Goal: Transaction & Acquisition: Purchase product/service

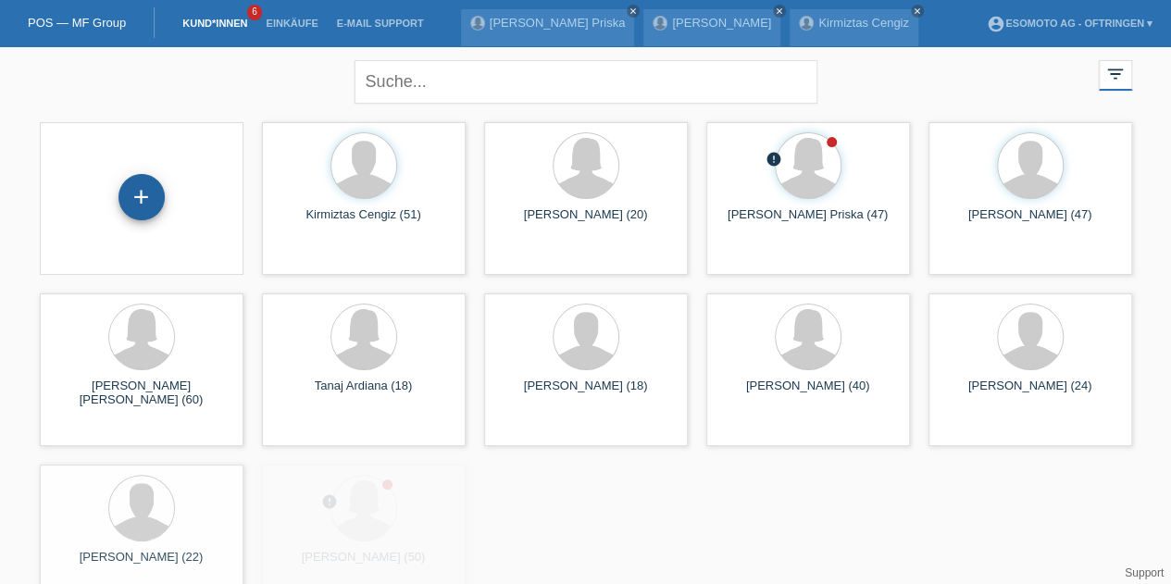
click at [153, 186] on div "+" at bounding box center [142, 197] width 46 height 46
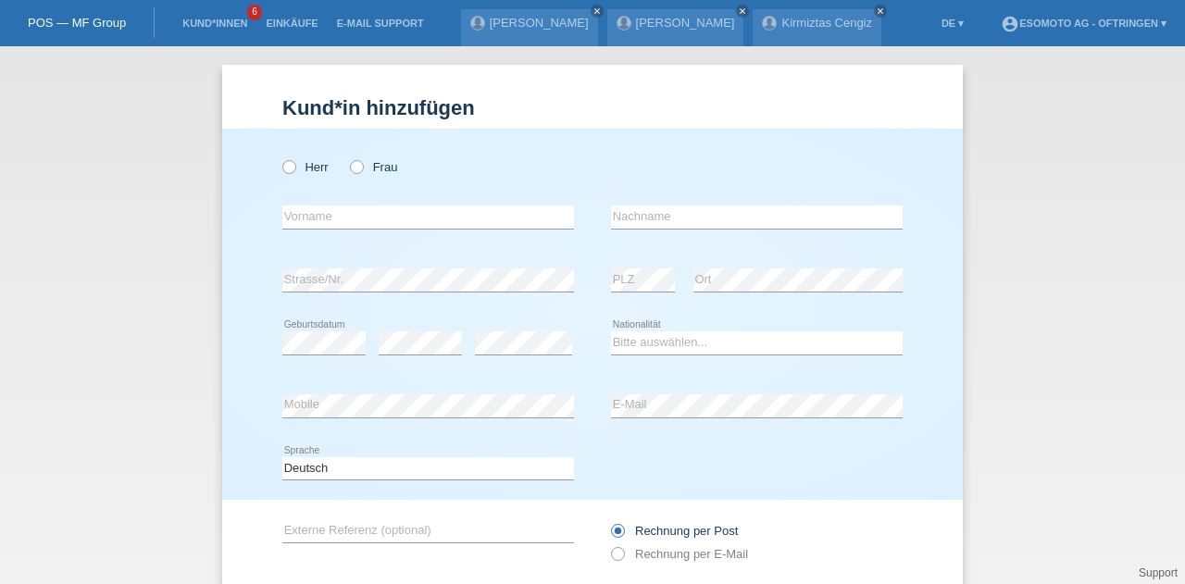
click at [287, 175] on div "Herr Frau" at bounding box center [428, 167] width 292 height 38
click at [280, 157] on icon at bounding box center [280, 157] width 0 height 0
click at [286, 171] on input "Herr" at bounding box center [288, 166] width 12 height 12
radio input "true"
click at [493, 207] on input "text" at bounding box center [428, 217] width 292 height 23
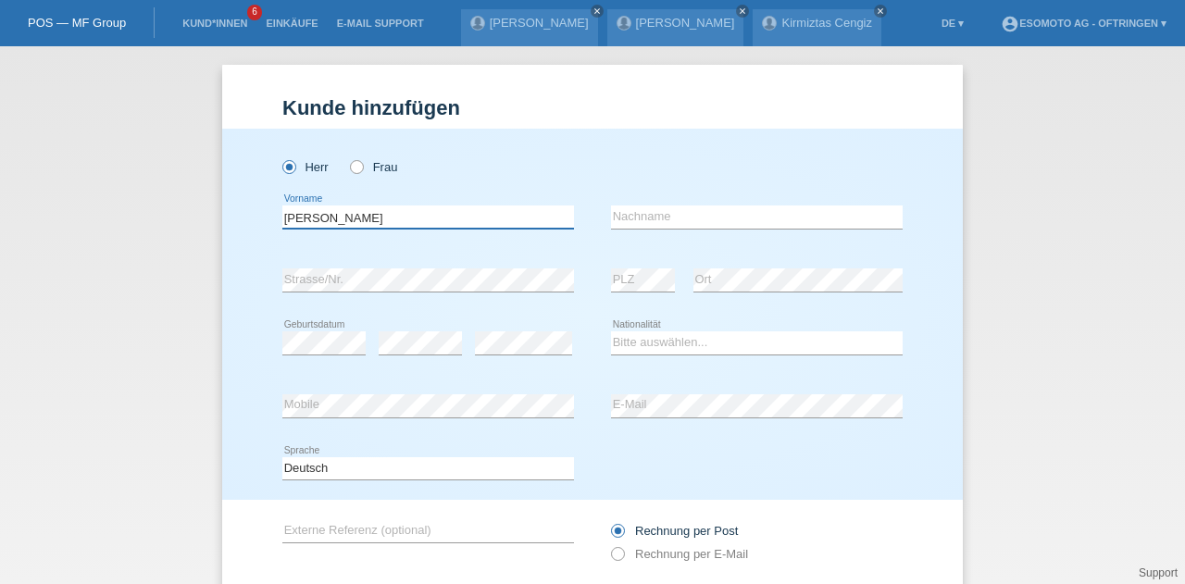
type input "Lehmann"
click at [658, 213] on input "text" at bounding box center [757, 217] width 292 height 23
type input "Bruno"
click at [404, 240] on div "Lehmann error Vorname" at bounding box center [428, 217] width 292 height 63
click at [631, 336] on select "Bitte auswählen... Schweiz Deutschland Liechtenstein Österreich ------------ Af…" at bounding box center [757, 342] width 292 height 22
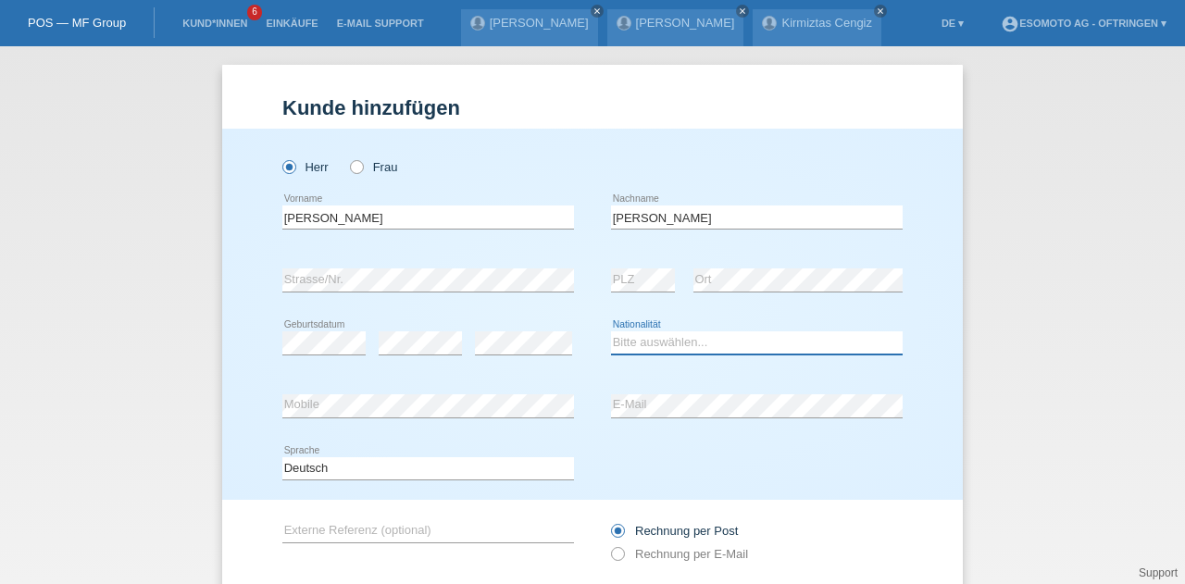
select select "CH"
click at [611, 331] on select "Bitte auswählen... Schweiz Deutschland Liechtenstein Österreich ------------ Af…" at bounding box center [757, 342] width 292 height 22
click at [318, 292] on icon at bounding box center [428, 292] width 292 height 1
click at [577, 258] on div "error Strasse/Nr. error PLZ error Ort" at bounding box center [592, 280] width 620 height 63
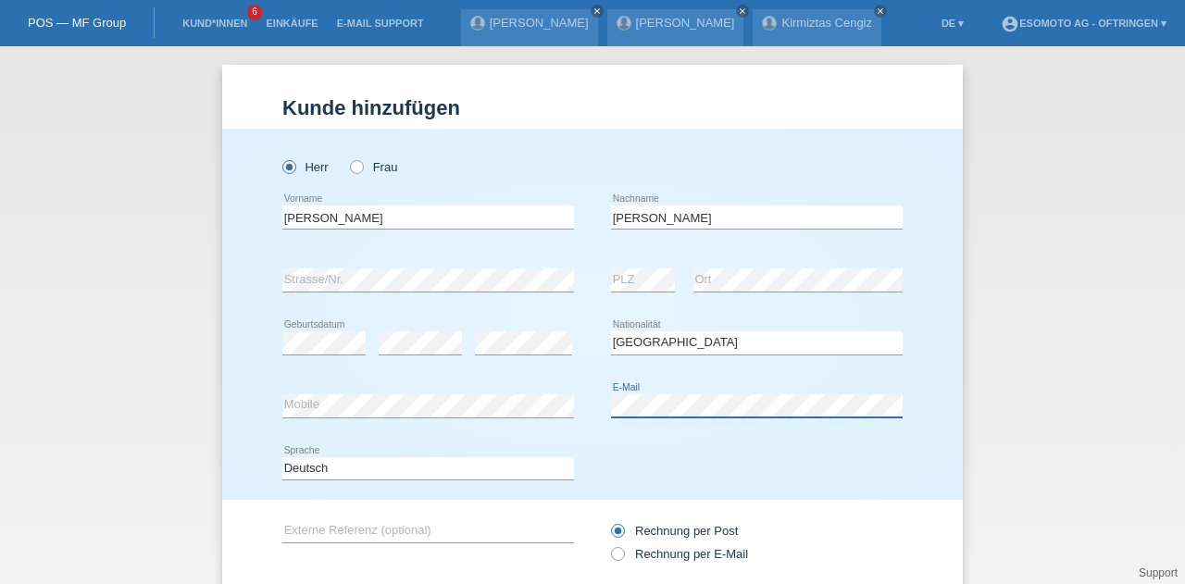
scroll to position [126, 0]
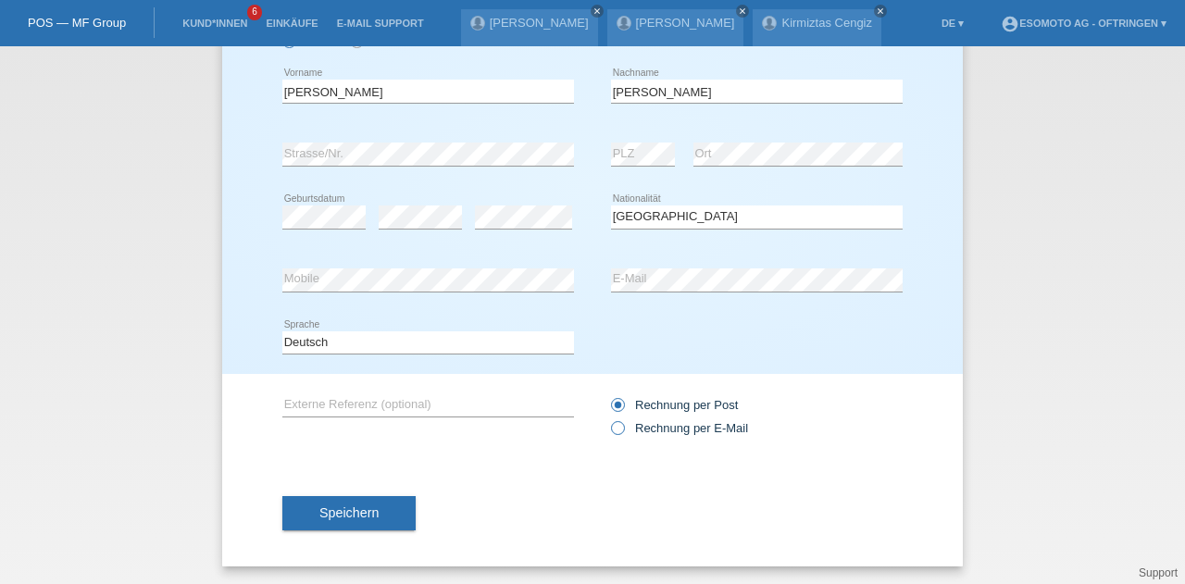
click at [608, 419] on icon at bounding box center [608, 419] width 0 height 0
click at [611, 432] on input "Rechnung per E-Mail" at bounding box center [617, 432] width 12 height 23
radio input "true"
click at [335, 511] on span "Speichern" at bounding box center [348, 513] width 59 height 15
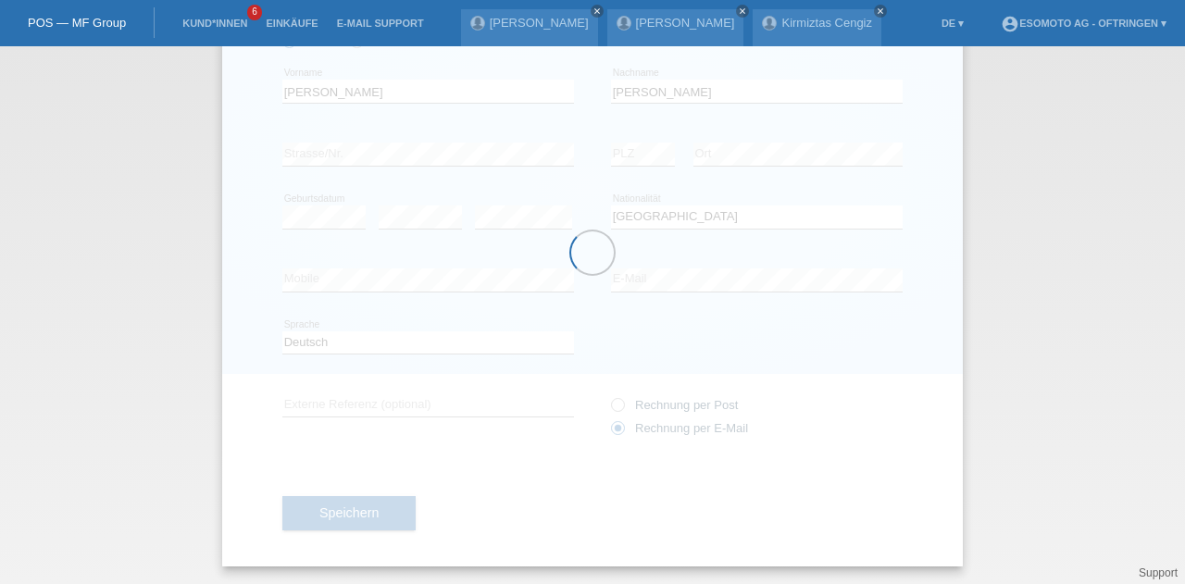
click at [591, 256] on form "Kund*in hinzufügen Kunde hinzufügen Kundin hinzufügen Herr Frau Lehmann error V…" at bounding box center [592, 268] width 620 height 596
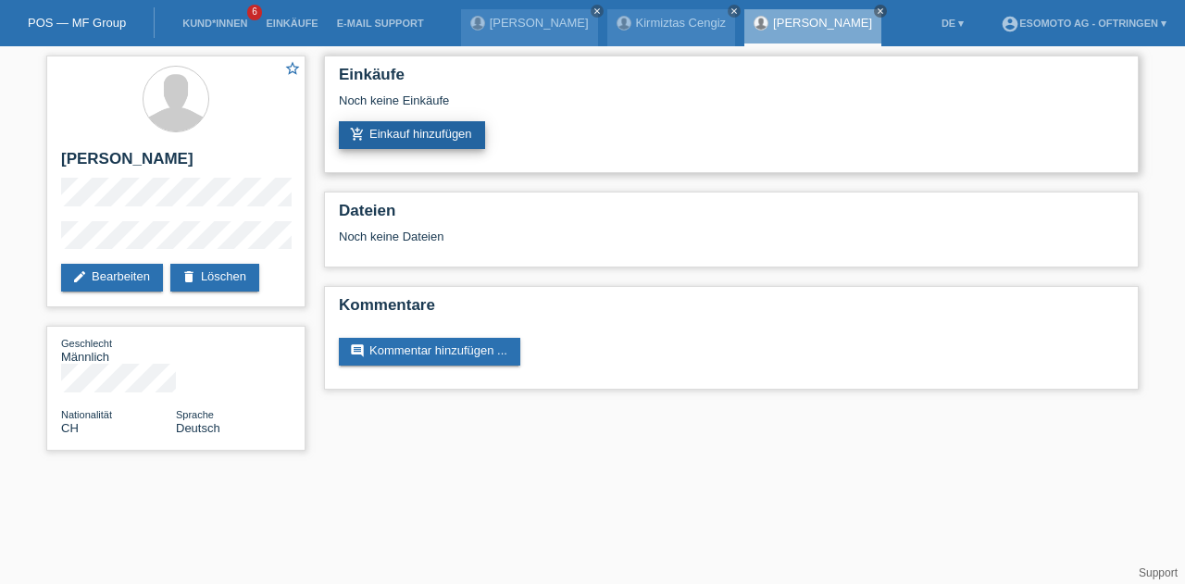
click at [483, 132] on link "add_shopping_cart Einkauf hinzufügen" at bounding box center [412, 135] width 146 height 28
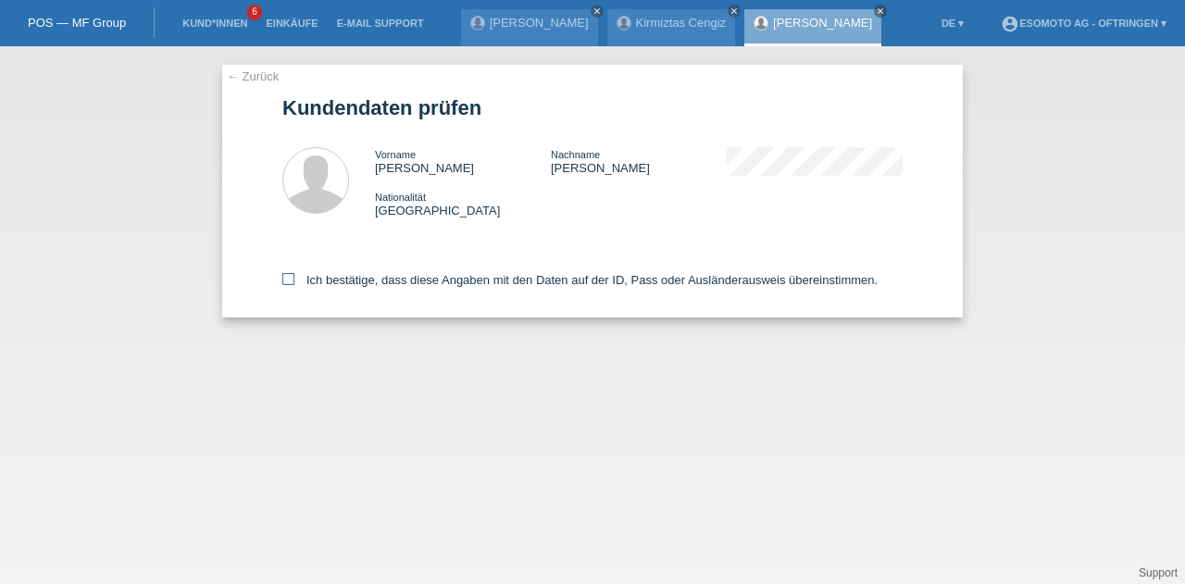
click at [285, 281] on icon at bounding box center [288, 279] width 12 height 12
click at [285, 281] on input "Ich bestätige, dass diese Angaben mit den Daten auf der ID, Pass oder Ausländer…" at bounding box center [288, 279] width 12 height 12
checkbox input "true"
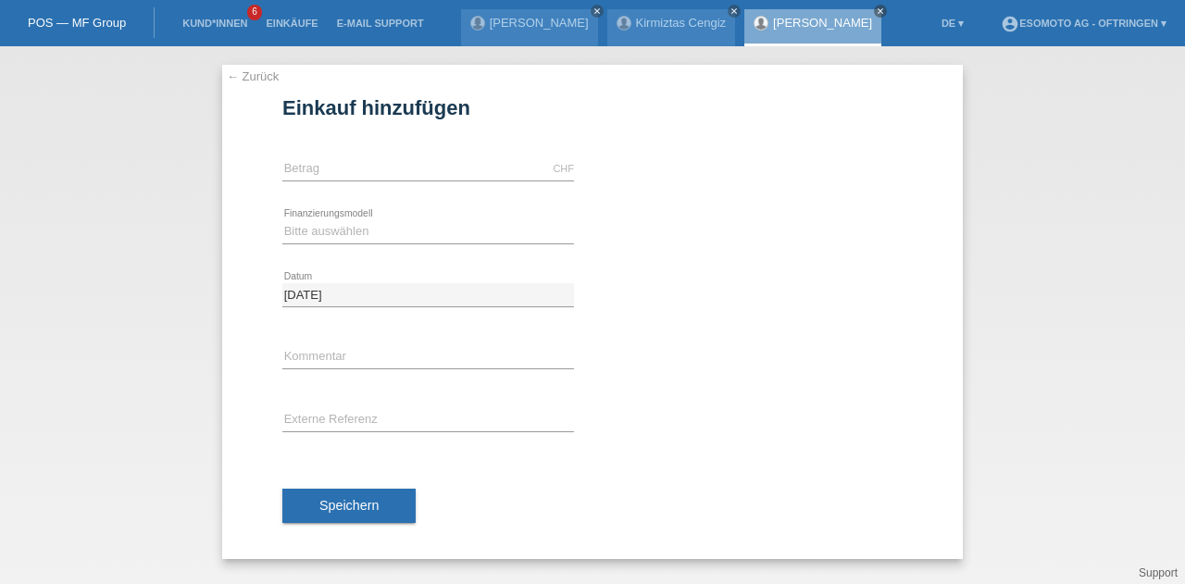
click at [238, 78] on link "← Zurück" at bounding box center [253, 76] width 52 height 14
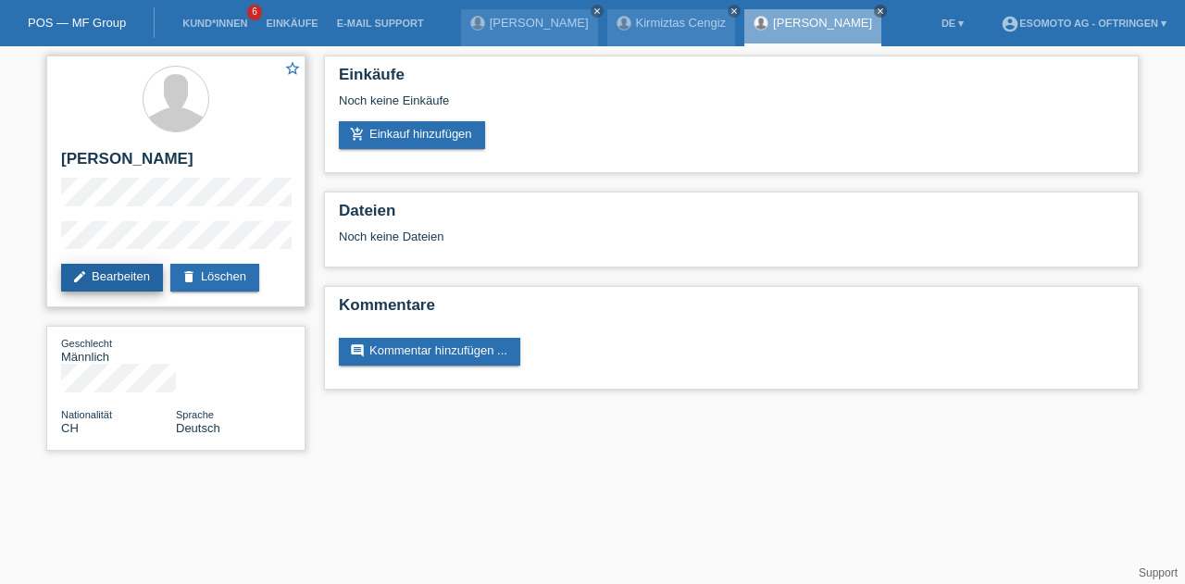
click at [82, 271] on icon "edit" at bounding box center [79, 276] width 15 height 15
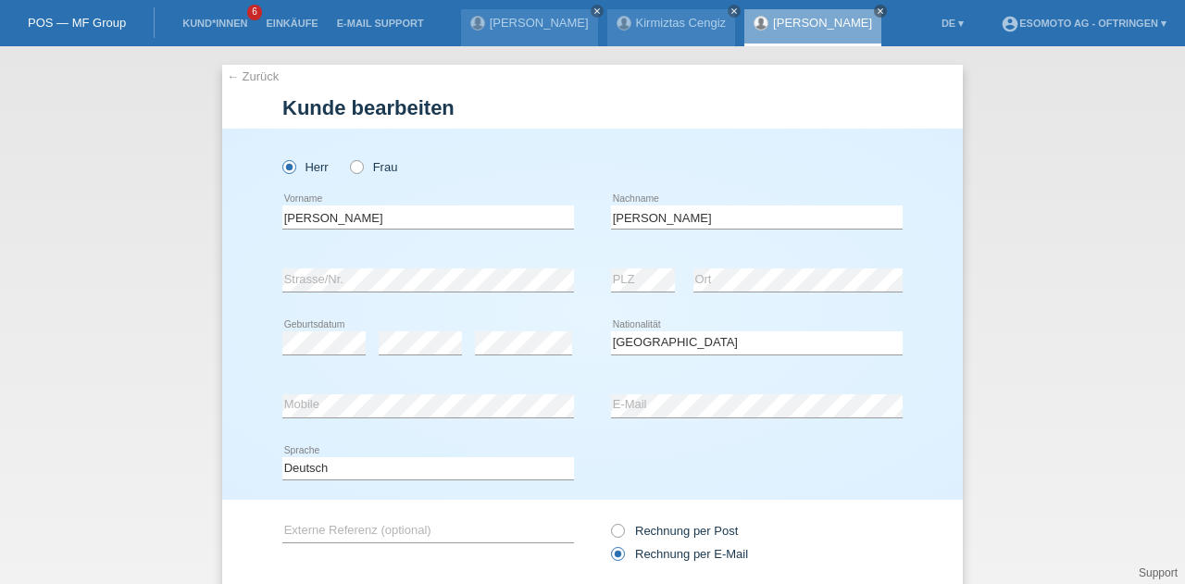
select select "CH"
click at [300, 227] on input "[PERSON_NAME]" at bounding box center [428, 217] width 292 height 23
click at [300, 227] on input "Lehmann" at bounding box center [428, 217] width 292 height 23
click at [624, 212] on input "Bruno" at bounding box center [757, 217] width 292 height 23
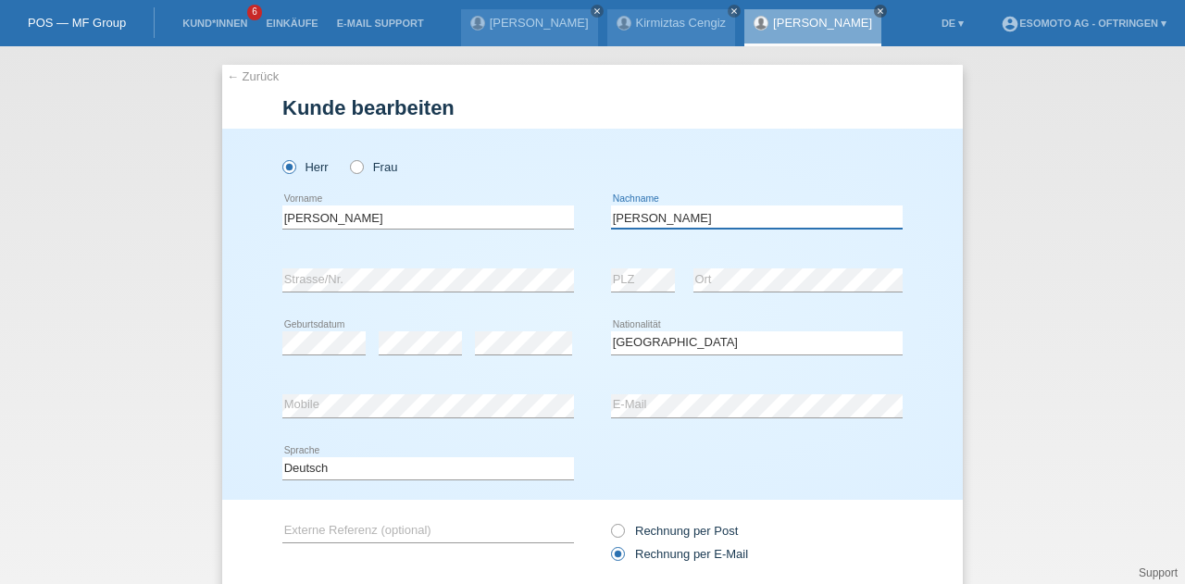
click at [624, 212] on input "Bruno" at bounding box center [757, 217] width 292 height 23
click at [213, 286] on div "← Zurück Kunde bearbeiten Herr Frau Lehmann error Vorname Bruno" at bounding box center [592, 315] width 1185 height 538
click at [624, 288] on div "error PLZ error Ort" at bounding box center [757, 280] width 292 height 63
click at [227, 84] on div "← Zurück Kunde bearbeiten Herr Frau PLZ" at bounding box center [592, 379] width 741 height 628
click at [227, 76] on link "← Zurück" at bounding box center [253, 76] width 52 height 14
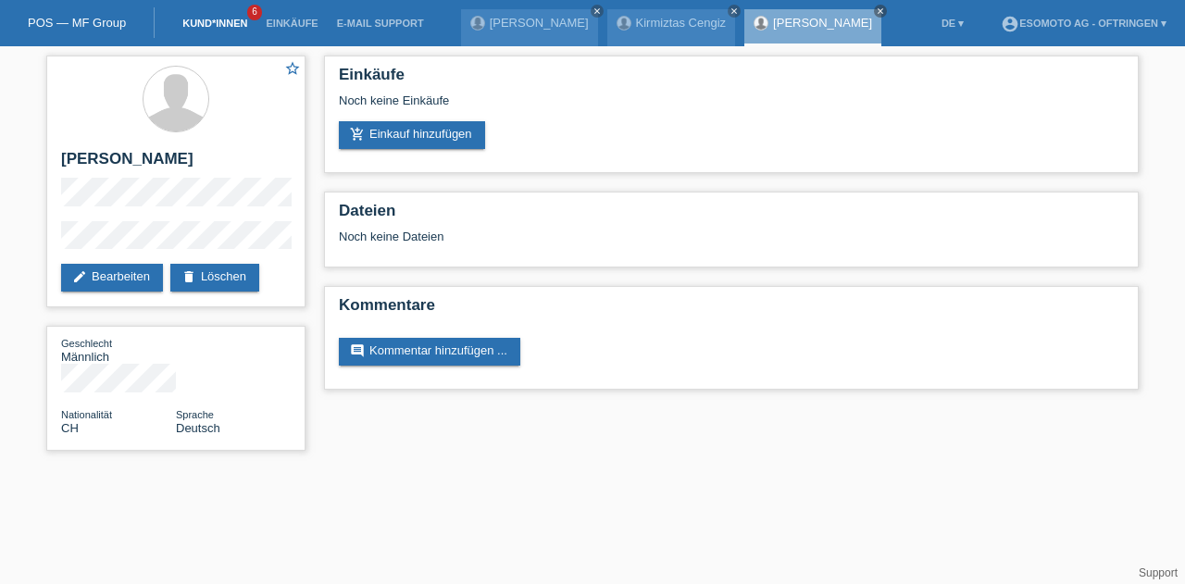
click at [236, 21] on link "Kund*innen" at bounding box center [214, 23] width 83 height 11
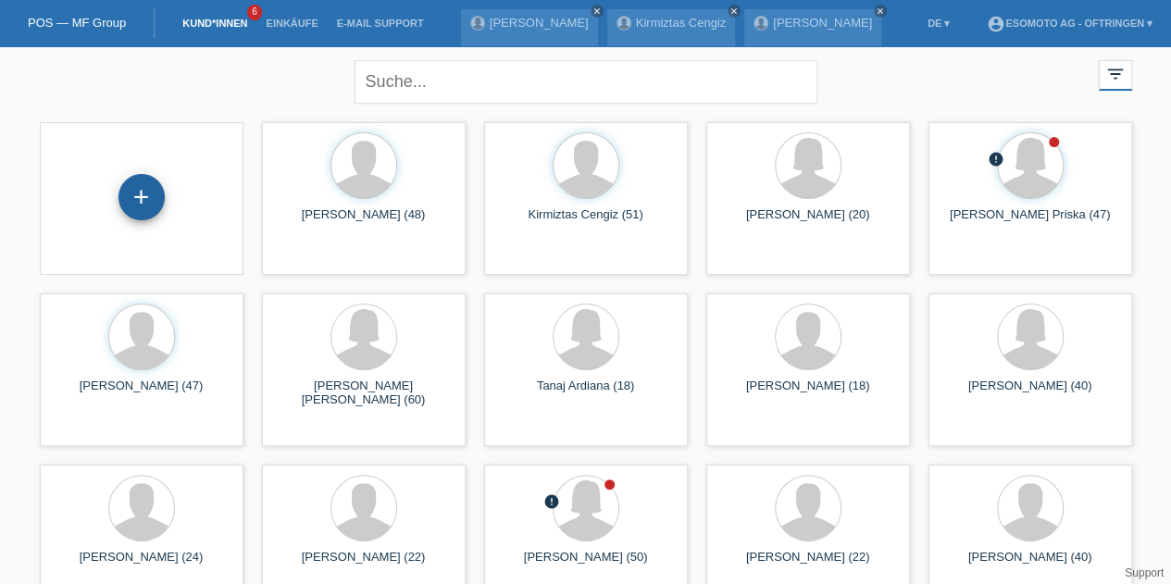
click at [143, 187] on div "+" at bounding box center [142, 197] width 46 height 46
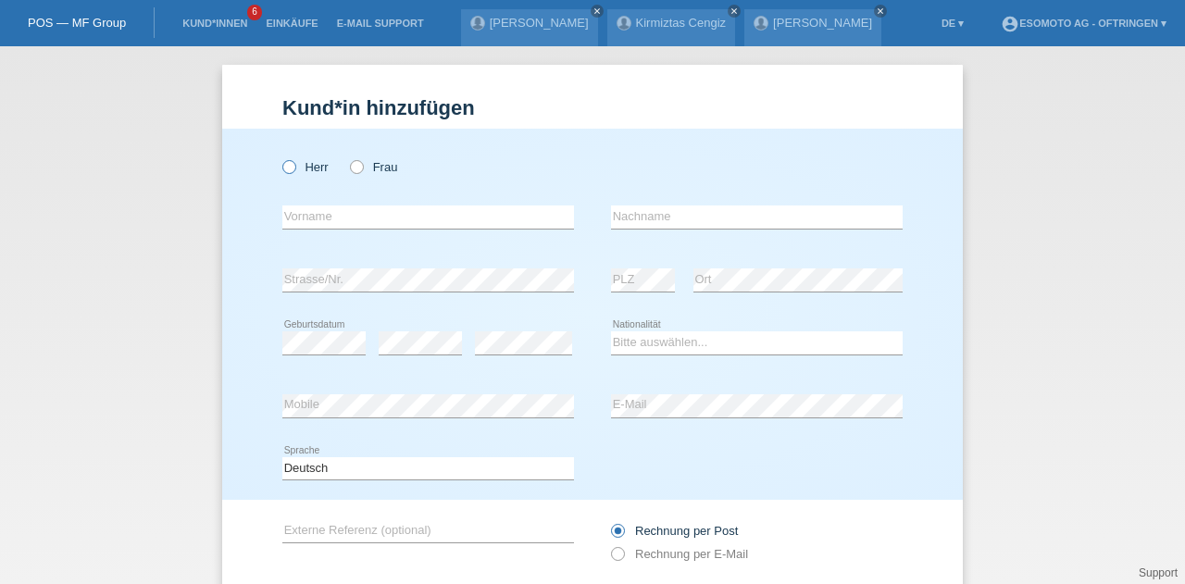
click at [280, 157] on icon at bounding box center [280, 157] width 0 height 0
click at [283, 170] on input "Herr" at bounding box center [288, 166] width 12 height 12
radio input "true"
click at [338, 219] on input "text" at bounding box center [428, 217] width 292 height 23
click at [394, 180] on div "Herr Frau" at bounding box center [428, 167] width 292 height 38
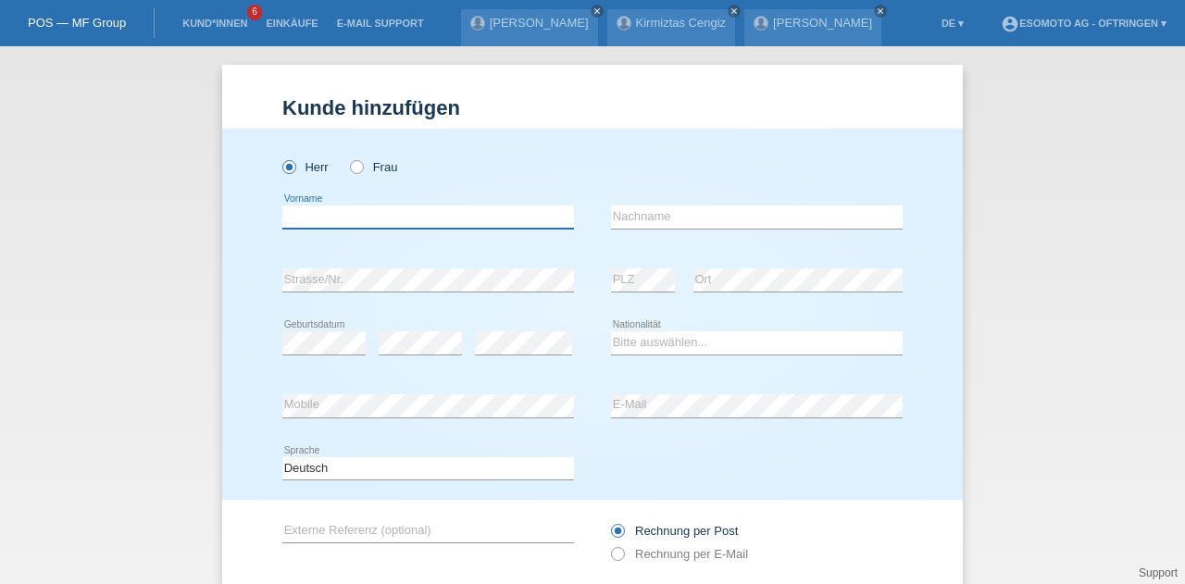
click at [468, 216] on input "text" at bounding box center [428, 217] width 292 height 23
type input "Valon"
click at [616, 220] on input "text" at bounding box center [757, 217] width 292 height 23
type input "[PERSON_NAME]"
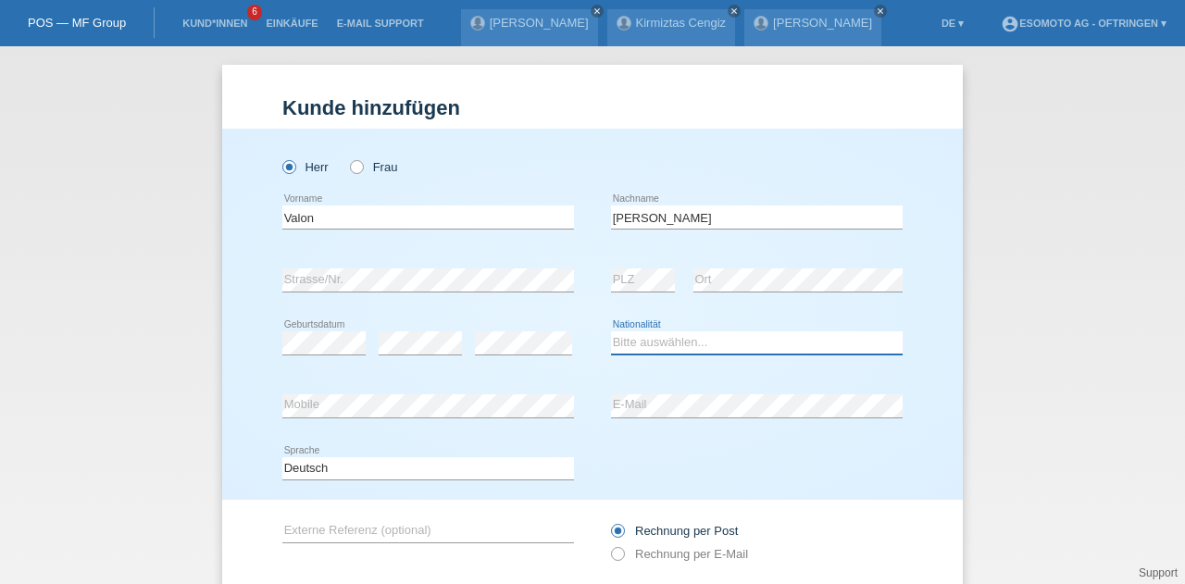
click at [630, 339] on select "Bitte auswählen... Schweiz Deutschland Liechtenstein Österreich ------------ Af…" at bounding box center [757, 342] width 292 height 22
select select "XK"
click at [611, 331] on select "Bitte auswählen... Schweiz Deutschland Liechtenstein Österreich ------------ Af…" at bounding box center [757, 342] width 292 height 22
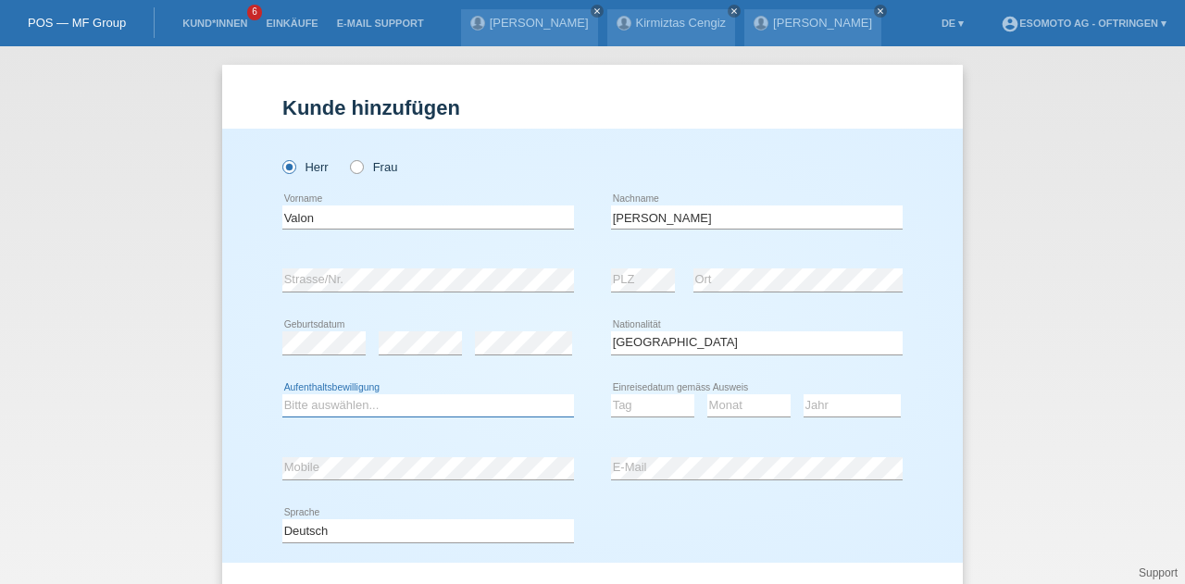
click at [465, 397] on select "Bitte auswählen... C B B - Flüchtlingsstatus Andere" at bounding box center [428, 405] width 292 height 22
select select "C"
click at [282, 394] on select "Bitte auswählen... C B B - Flüchtlingsstatus Andere" at bounding box center [428, 405] width 292 height 22
click at [621, 405] on select "Tag 01 02 03 04 05 06 07 08 09 10 11" at bounding box center [652, 405] width 83 height 22
select select "26"
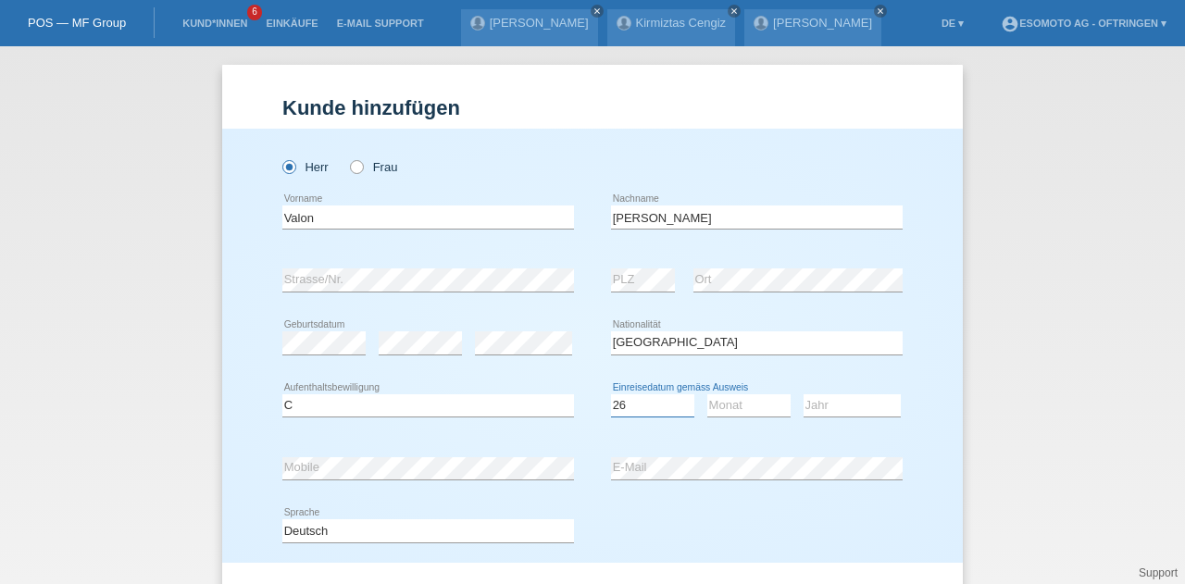
click at [611, 394] on select "Tag 01 02 03 04 05 06 07 08 09 10 11" at bounding box center [652, 405] width 83 height 22
click at [716, 408] on select "Monat 01 02 03 04 05 06 07 08 09 10 11" at bounding box center [748, 405] width 83 height 22
select select "07"
click at [707, 394] on select "Monat 01 02 03 04 05 06 07 08 09 10 11" at bounding box center [748, 405] width 83 height 22
click at [855, 403] on select "Jahr 2025 2024 2023 2022 2021 2020 2019 2018 2017 2016 2015 2014 2013 2012 2011…" at bounding box center [852, 405] width 97 height 22
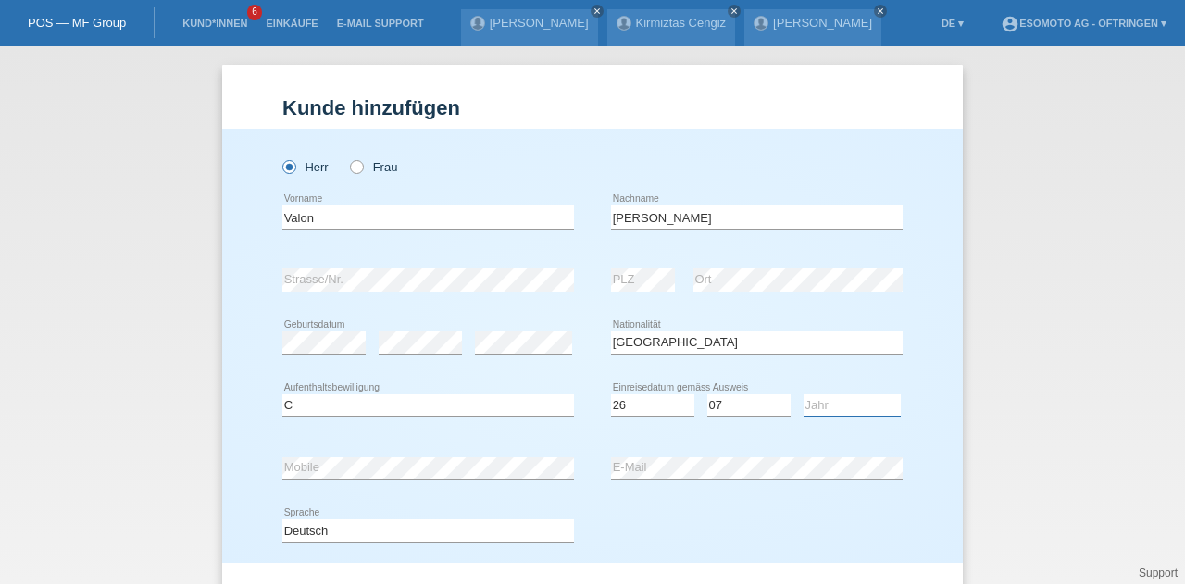
select select "2007"
click at [804, 394] on select "Jahr 2025 2024 2023 2022 2021 2020 2019 2018 2017 2016 2015 2014 2013 2012 2011…" at bounding box center [852, 405] width 97 height 22
click at [575, 238] on div "Valon error Vorname Mazreku error Nachname" at bounding box center [592, 217] width 620 height 63
click at [626, 212] on input "Mazreku" at bounding box center [757, 217] width 292 height 23
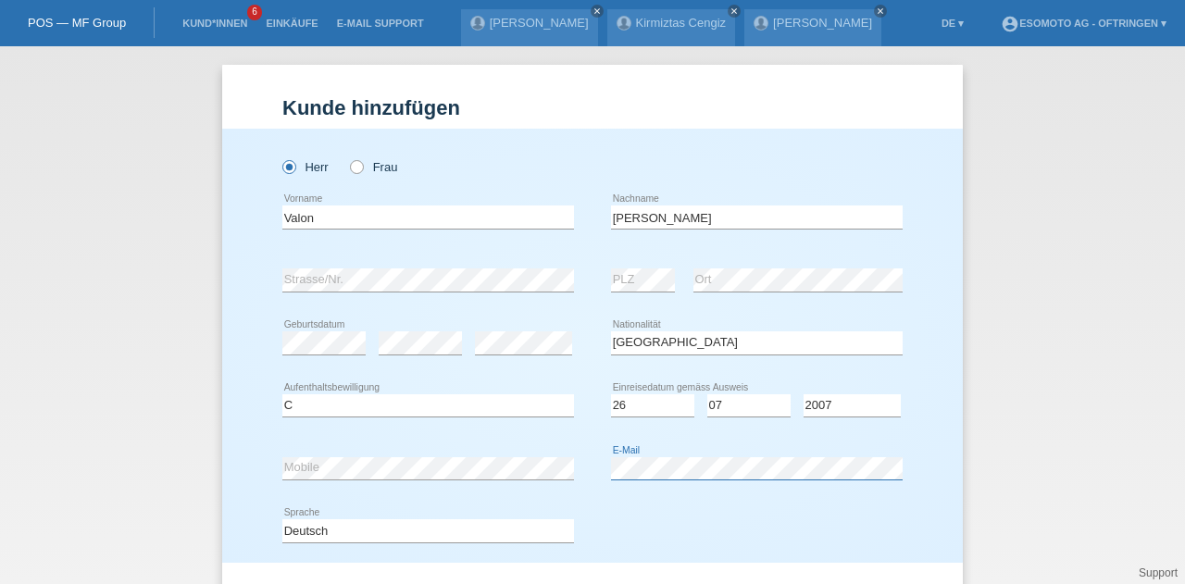
scroll to position [188, 0]
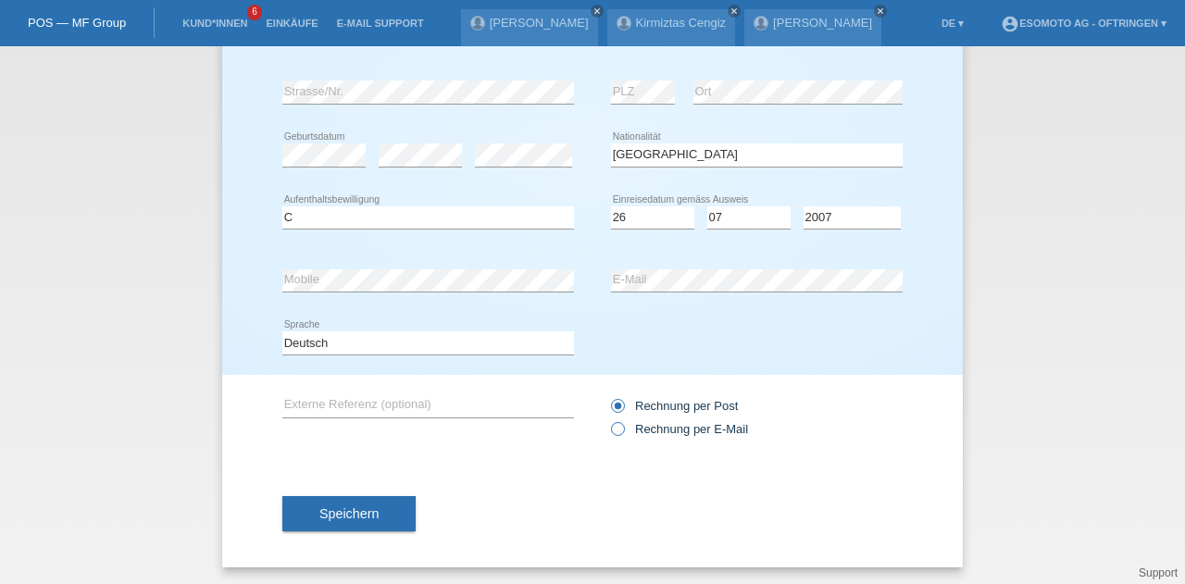
click at [622, 432] on label "Rechnung per E-Mail" at bounding box center [679, 429] width 137 height 14
click at [622, 432] on input "Rechnung per E-Mail" at bounding box center [617, 433] width 12 height 23
radio input "true"
click at [345, 508] on span "Speichern" at bounding box center [348, 513] width 59 height 15
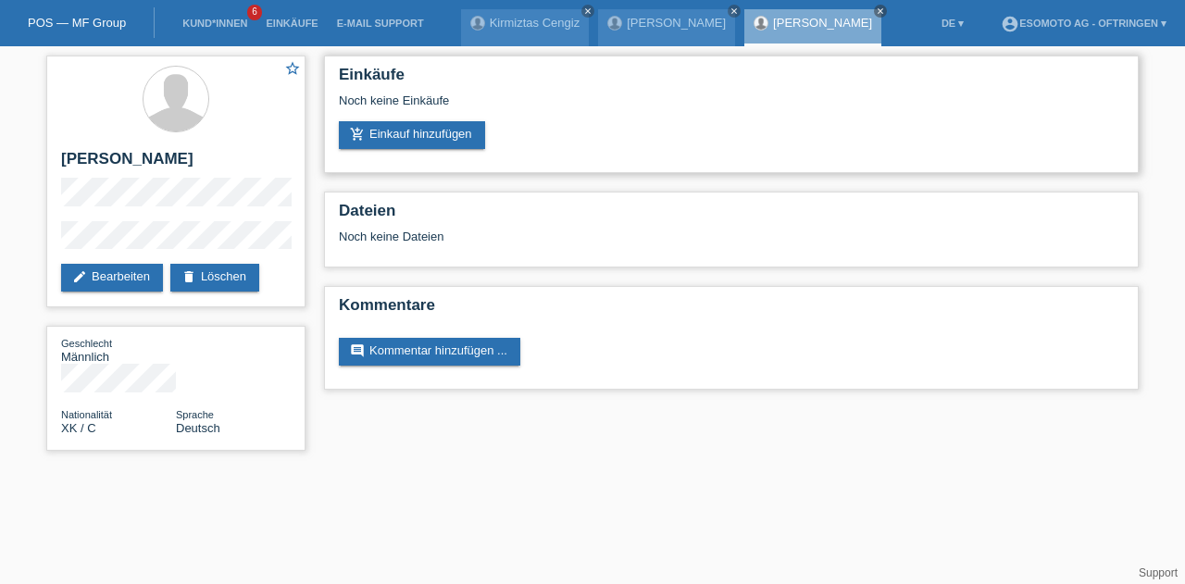
click at [392, 118] on div "Noch keine Einkäufe" at bounding box center [731, 108] width 785 height 28
click at [389, 132] on link "add_shopping_cart Einkauf hinzufügen" at bounding box center [412, 135] width 146 height 28
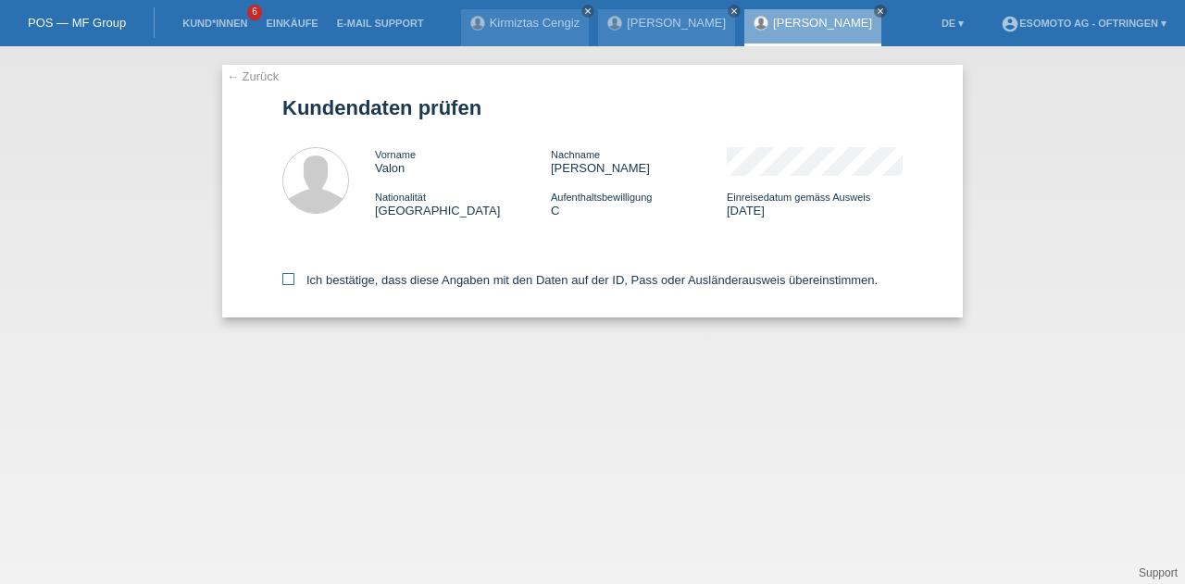
click at [288, 286] on label "Ich bestätige, dass diese Angaben mit den Daten auf der ID, Pass oder Ausländer…" at bounding box center [579, 280] width 595 height 14
click at [288, 285] on input "Ich bestätige, dass diese Angaben mit den Daten auf der ID, Pass oder Ausländer…" at bounding box center [288, 279] width 12 height 12
checkbox input "true"
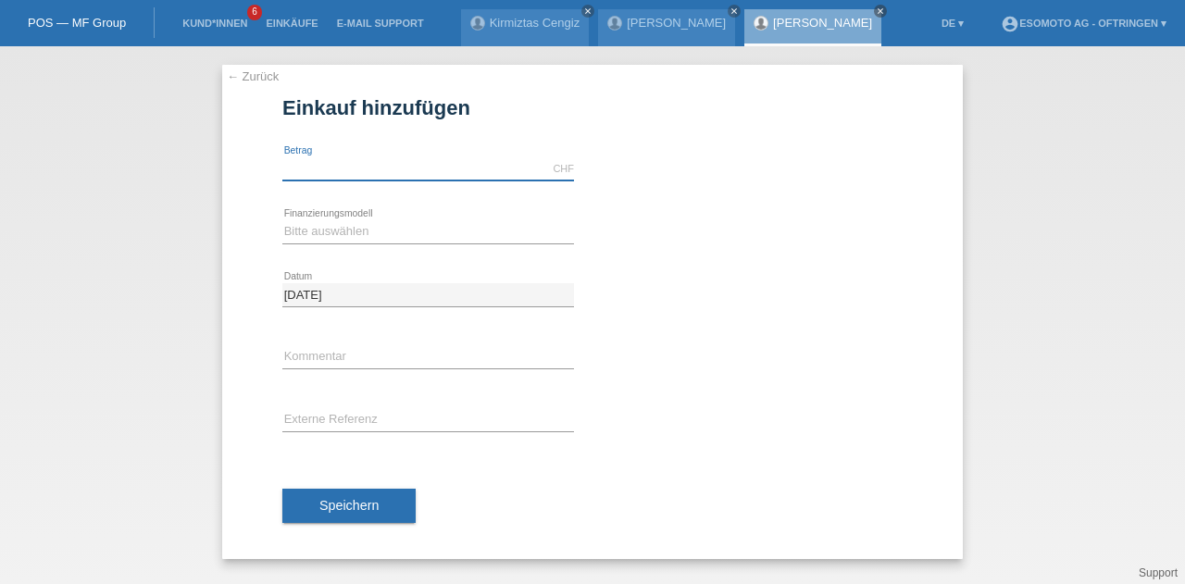
click at [306, 166] on input "text" at bounding box center [428, 168] width 292 height 23
type input "2390.00"
click at [307, 231] on select "Bitte auswählen Fixe Raten Kauf auf Rechnung mit Teilzahlungsoption" at bounding box center [428, 231] width 292 height 22
select select "69"
click at [282, 220] on select "Bitte auswählen Fixe Raten Kauf auf Rechnung mit Teilzahlungsoption" at bounding box center [428, 231] width 292 height 22
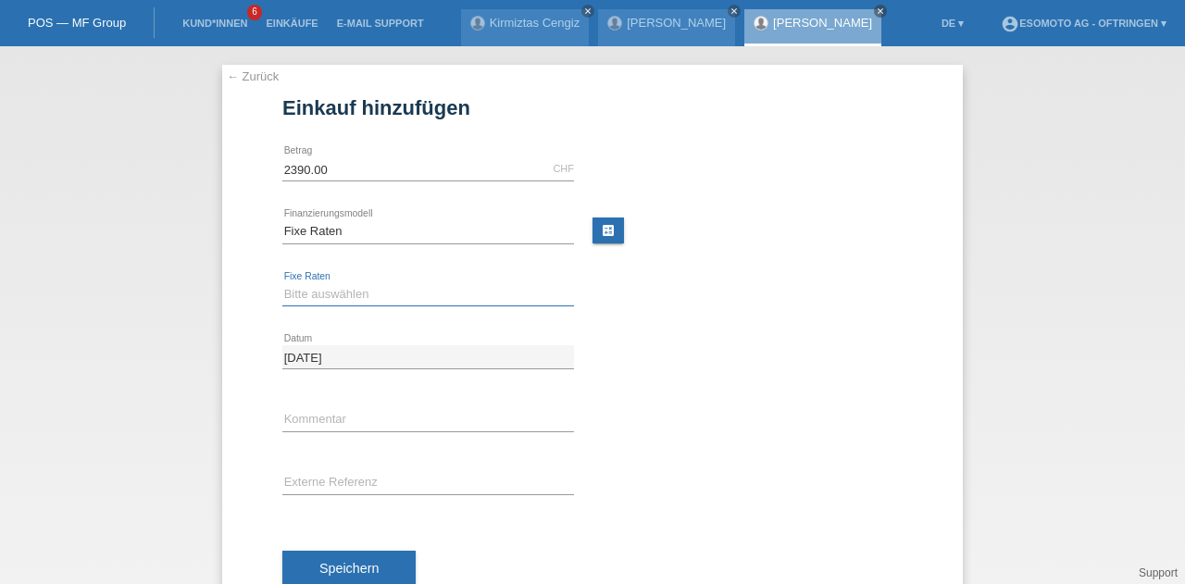
click at [312, 294] on select "Bitte auswählen 12 Raten 24 Raten 36 Raten 48 Raten" at bounding box center [428, 294] width 292 height 22
select select "138"
click at [282, 283] on select "Bitte auswählen 12 Raten 24 Raten 36 Raten 48 Raten" at bounding box center [428, 294] width 292 height 22
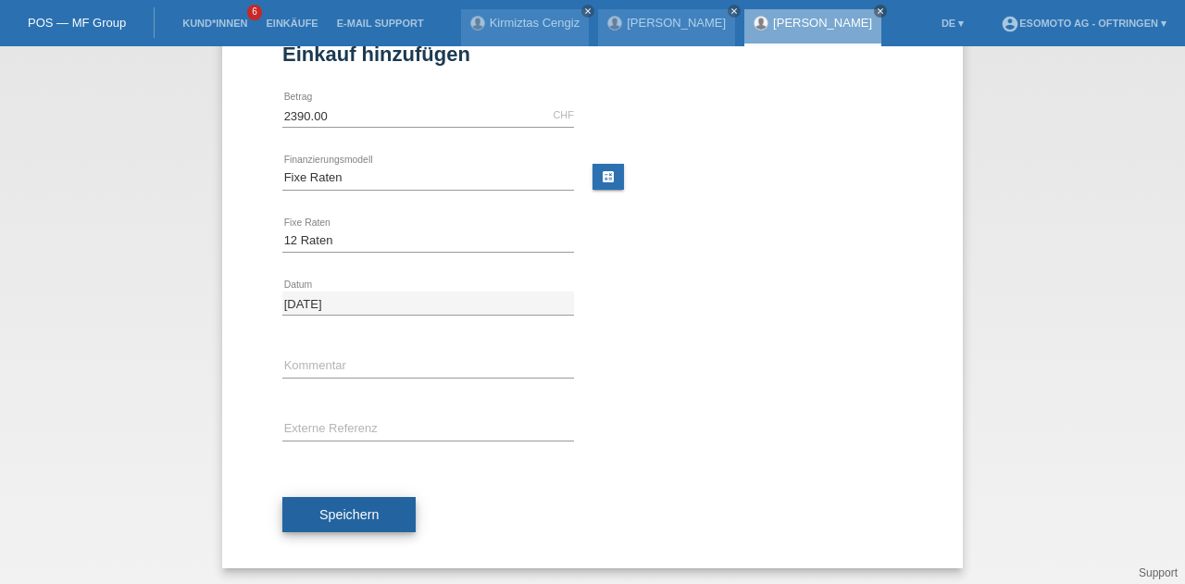
click at [376, 505] on button "Speichern" at bounding box center [348, 514] width 133 height 35
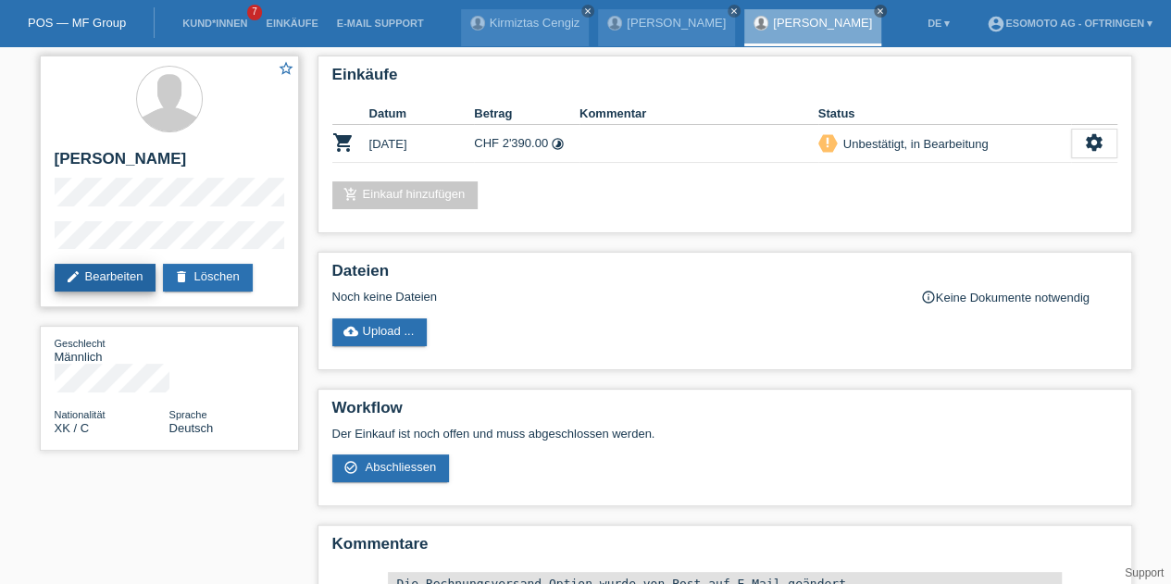
click at [95, 276] on link "edit Bearbeiten" at bounding box center [106, 278] width 102 height 28
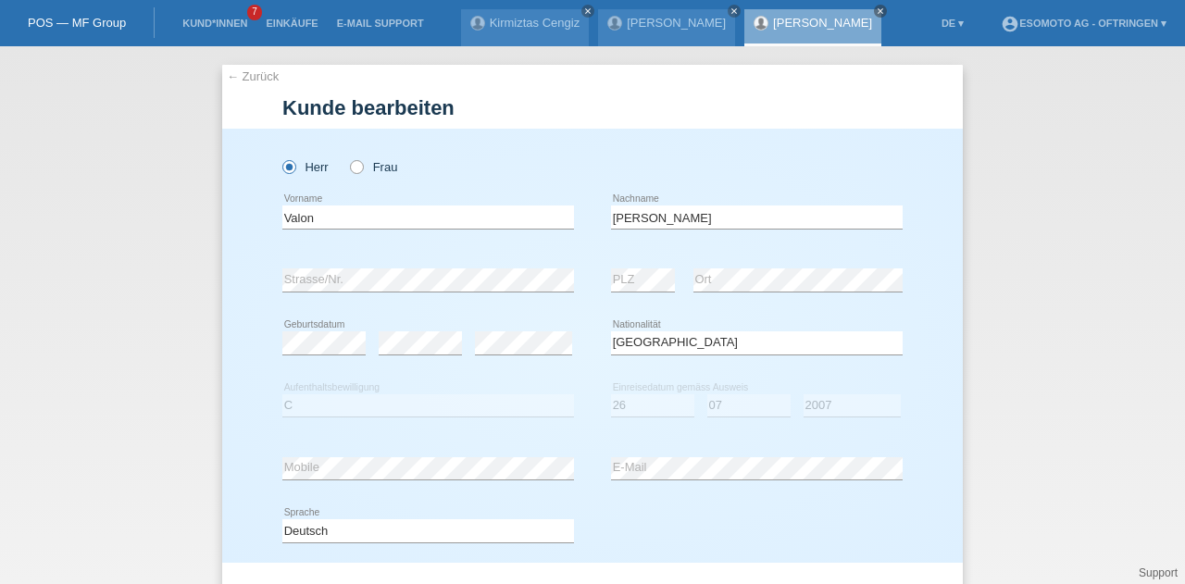
select select "XK"
select select "C"
select select "26"
select select "07"
select select "2007"
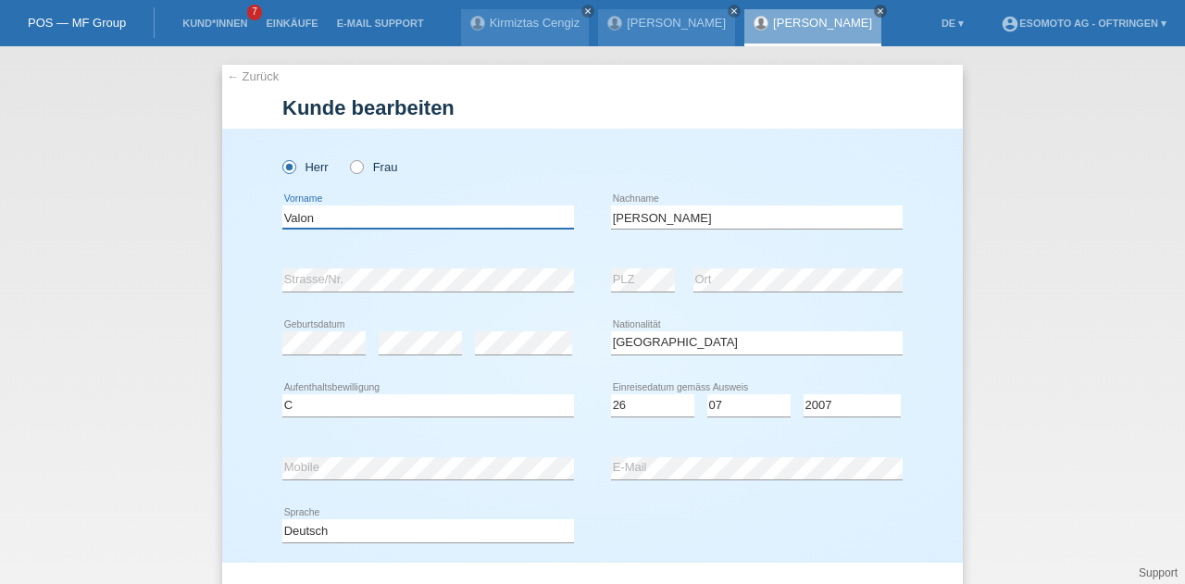
click at [293, 219] on input "Valon" at bounding box center [428, 217] width 292 height 23
click at [486, 144] on div "Herr Frau" at bounding box center [428, 157] width 292 height 57
click at [293, 216] on input "Valon" at bounding box center [428, 217] width 292 height 23
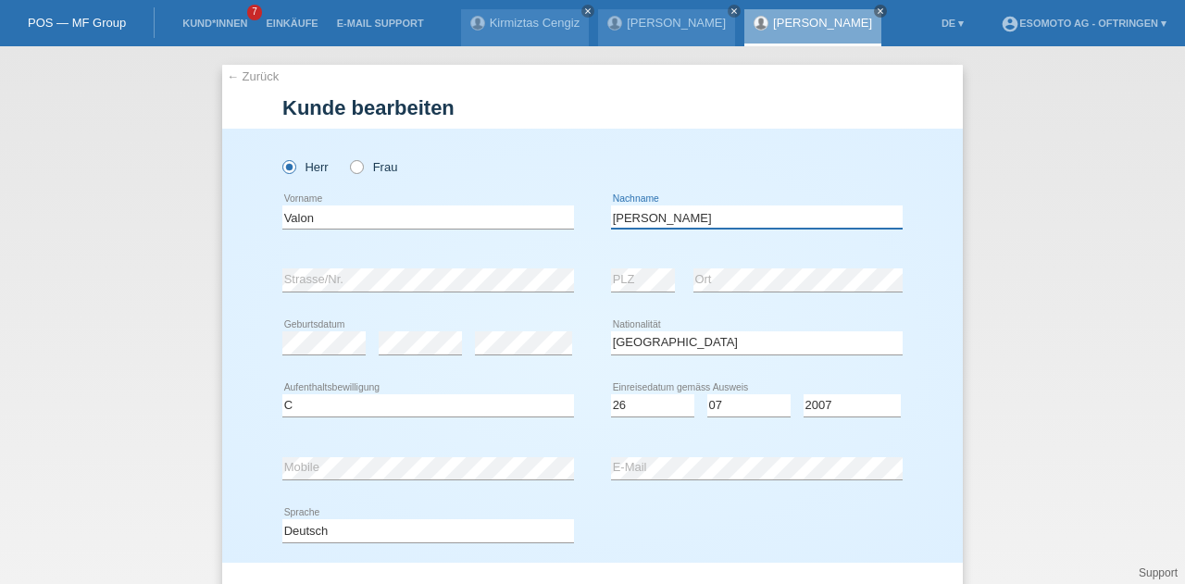
click at [625, 222] on input "[PERSON_NAME]" at bounding box center [757, 217] width 292 height 23
click at [131, 279] on div "← Zurück [PERSON_NAME] bearbeiten [PERSON_NAME] Frau Valon error Vorname [PERSO…" at bounding box center [592, 315] width 1185 height 538
click at [663, 284] on div "error PLZ error Ort" at bounding box center [757, 280] width 292 height 63
click at [227, 74] on link "← Zurück" at bounding box center [253, 76] width 52 height 14
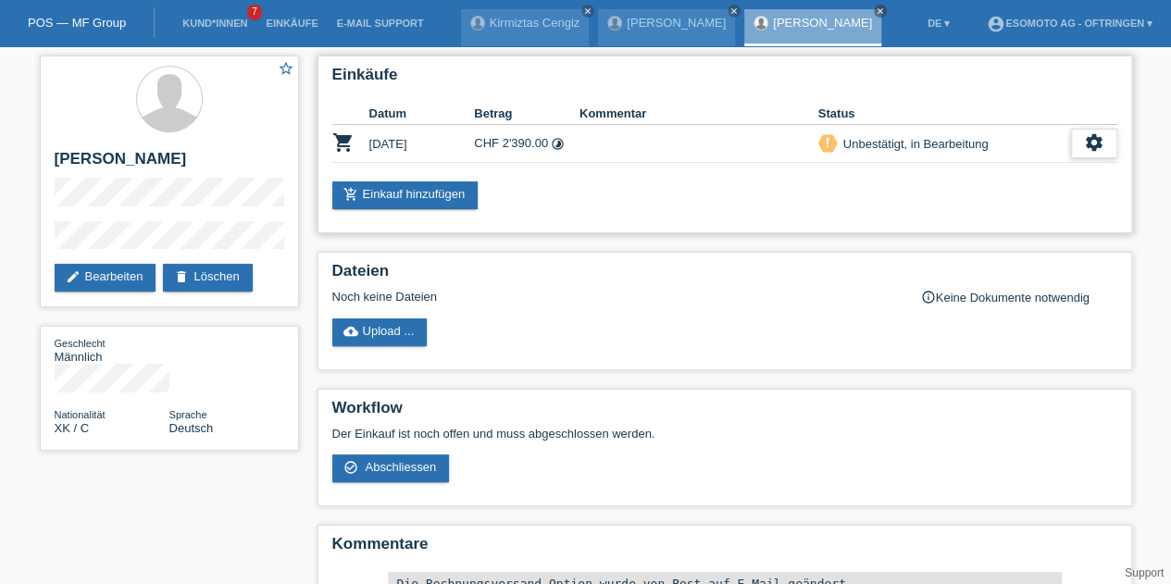
click at [1085, 138] on icon "settings" at bounding box center [1094, 142] width 20 height 20
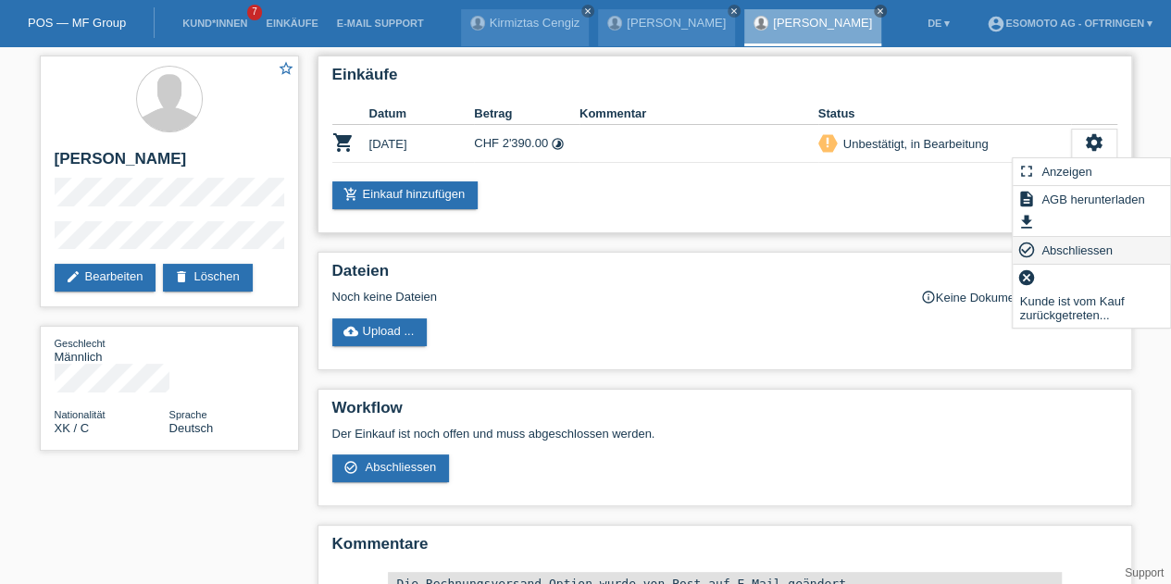
click at [1048, 244] on span "Abschliessen" at bounding box center [1077, 250] width 77 height 22
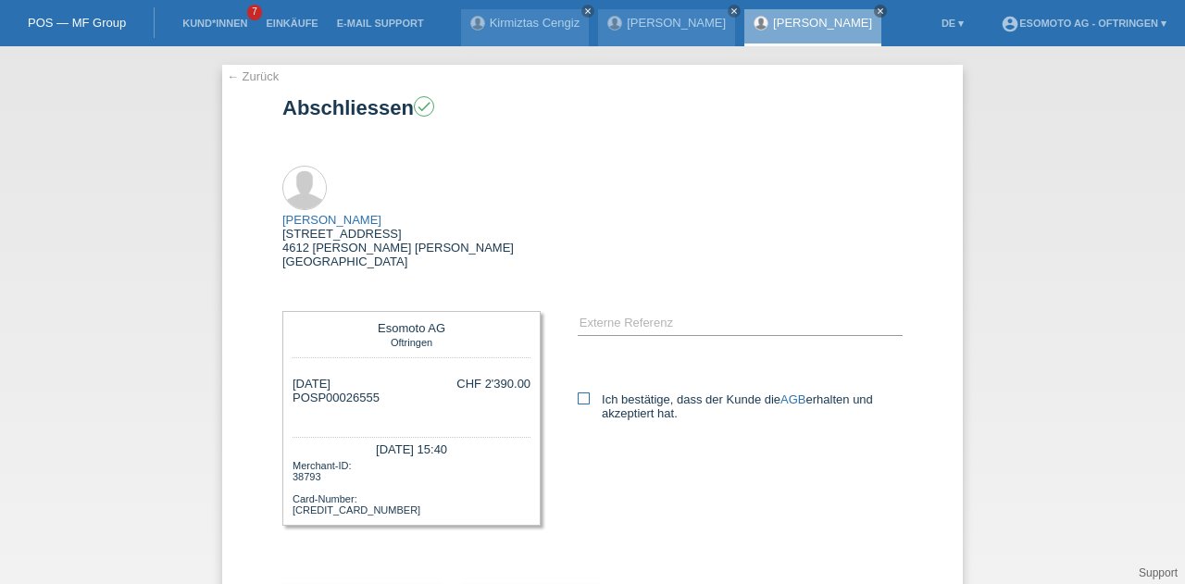
click at [585, 393] on label "Ich bestätige, dass der Kunde die AGB erhalten und akzeptiert hat." at bounding box center [740, 407] width 325 height 28
click at [585, 393] on input "Ich bestätige, dass der Kunde die AGB erhalten und akzeptiert hat." at bounding box center [584, 399] width 12 height 12
checkbox input "true"
